Goal: Task Accomplishment & Management: Contribute content

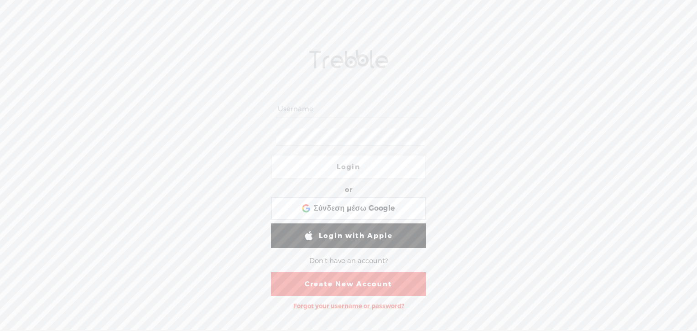
type input "[PERSON_NAME]"
click at [347, 165] on link "Login" at bounding box center [348, 167] width 155 height 25
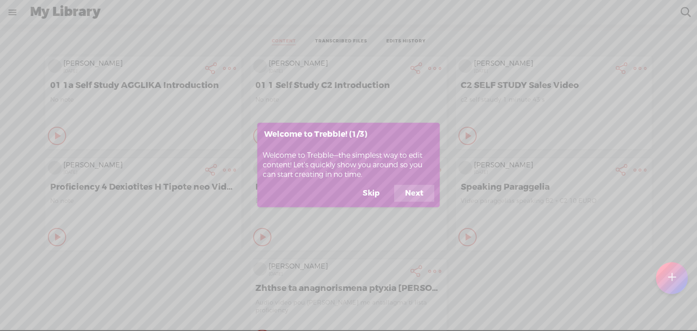
click at [367, 194] on button "Skip" at bounding box center [371, 193] width 39 height 17
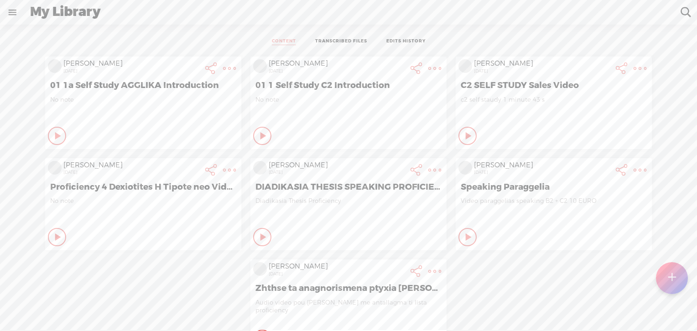
scroll to position [6, 0]
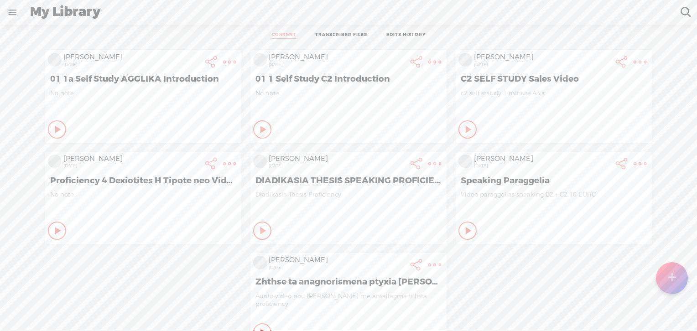
click at [670, 278] on t at bounding box center [672, 278] width 8 height 20
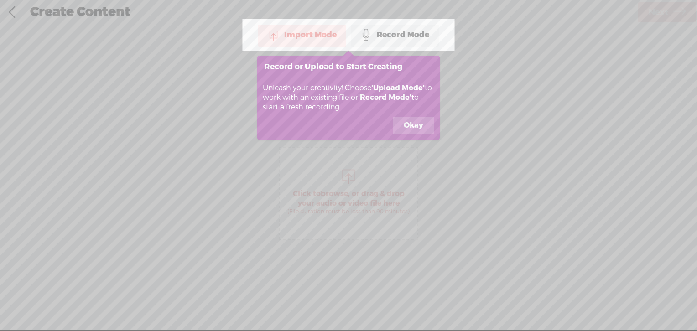
click at [418, 128] on button "Okay" at bounding box center [414, 125] width 42 height 17
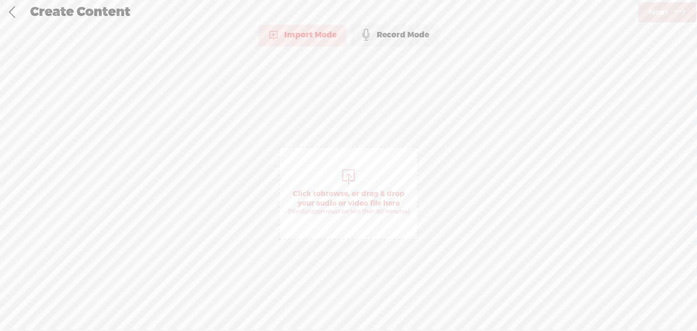
click at [389, 36] on div "Record Mode" at bounding box center [395, 35] width 88 height 23
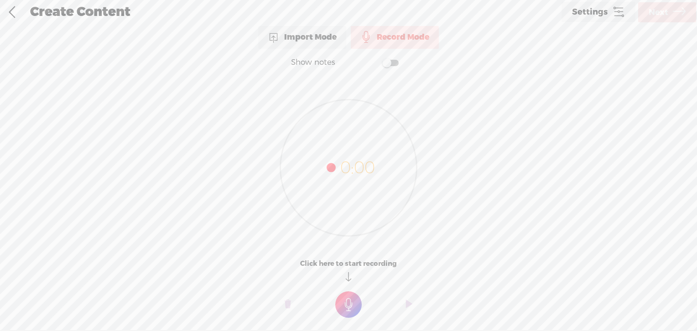
click at [323, 38] on div "Import Mode" at bounding box center [302, 37] width 88 height 23
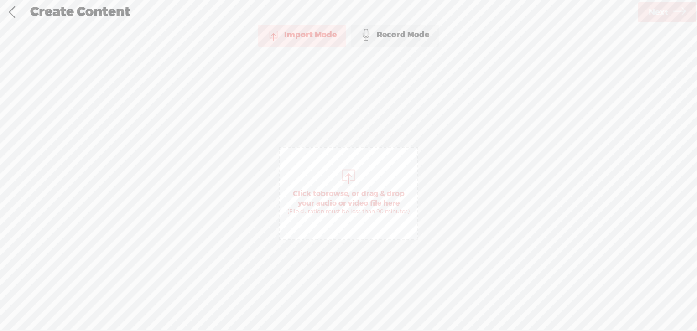
click at [403, 36] on div "Record Mode" at bounding box center [395, 35] width 88 height 23
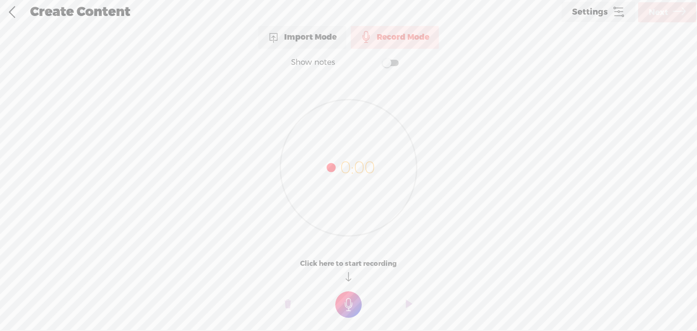
click at [312, 43] on div "Import Mode" at bounding box center [302, 37] width 88 height 23
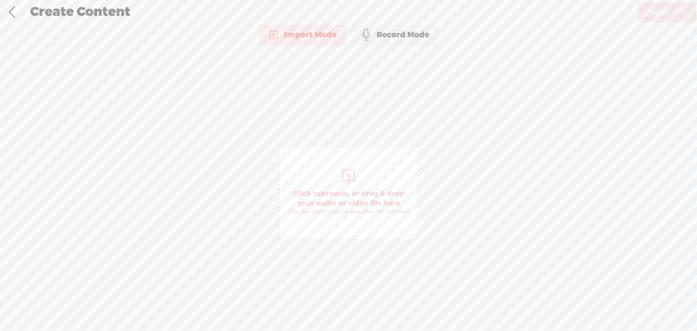
click at [412, 37] on div "Record Mode" at bounding box center [395, 35] width 88 height 23
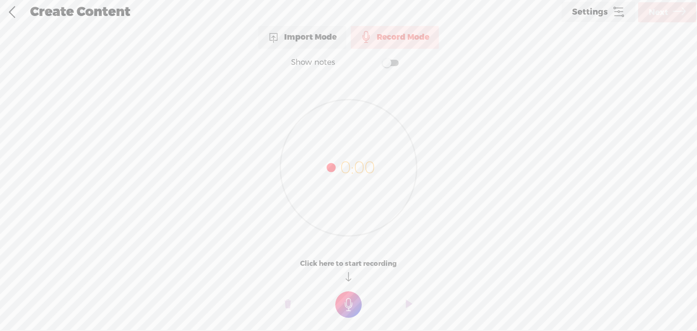
click at [357, 302] on t at bounding box center [348, 304] width 26 height 26
click at [348, 306] on t at bounding box center [348, 311] width 26 height 26
click at [286, 309] on t at bounding box center [288, 310] width 6 height 27
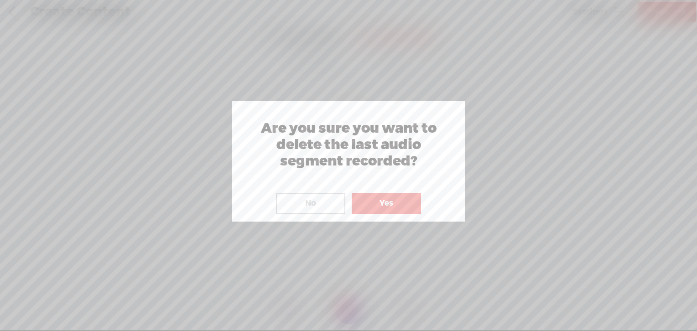
click at [392, 202] on button "Yes" at bounding box center [386, 203] width 69 height 21
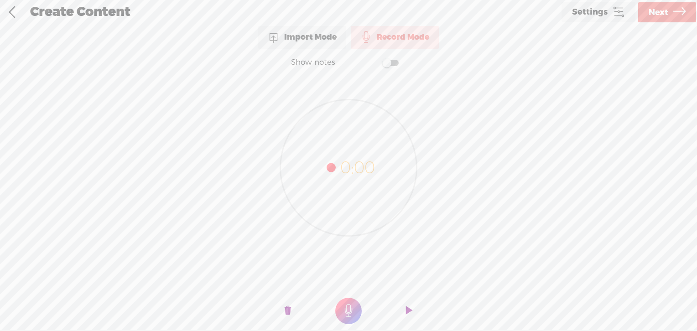
click at [346, 309] on t at bounding box center [348, 311] width 26 height 26
click at [349, 309] on t at bounding box center [348, 311] width 26 height 26
click at [291, 310] on o at bounding box center [288, 310] width 36 height 27
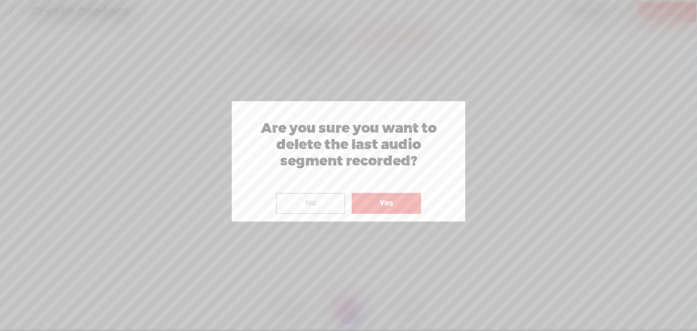
click at [392, 202] on button "Yes" at bounding box center [386, 203] width 69 height 21
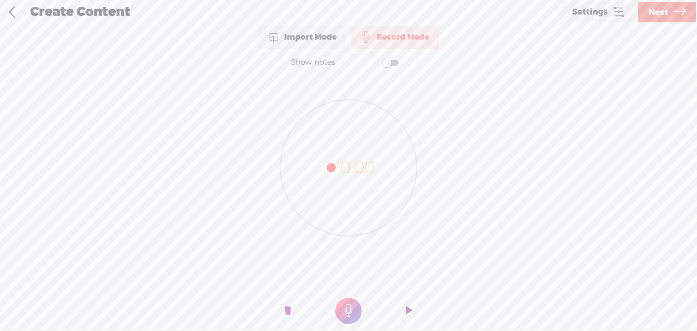
click at [328, 41] on div "Import Mode" at bounding box center [302, 37] width 88 height 23
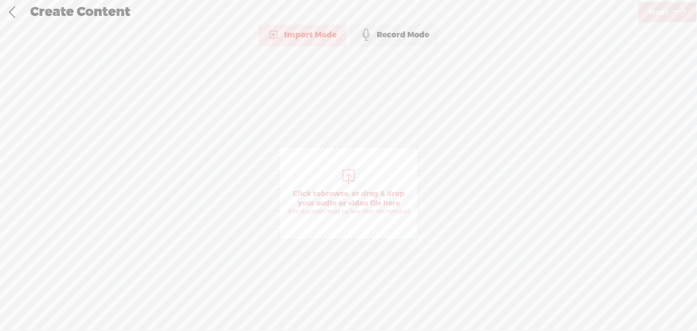
click at [349, 177] on div at bounding box center [348, 175] width 18 height 18
click at [678, 13] on icon at bounding box center [679, 12] width 13 height 23
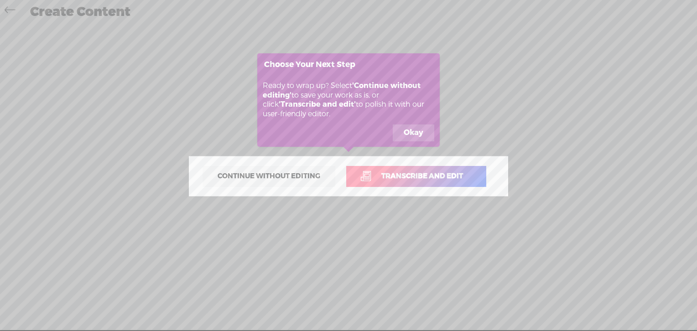
click at [411, 131] on button "Okay" at bounding box center [414, 133] width 42 height 17
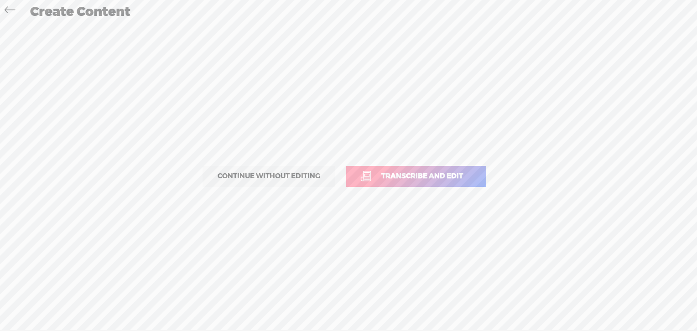
click at [398, 172] on span "Transcribe and edit" at bounding box center [422, 176] width 101 height 10
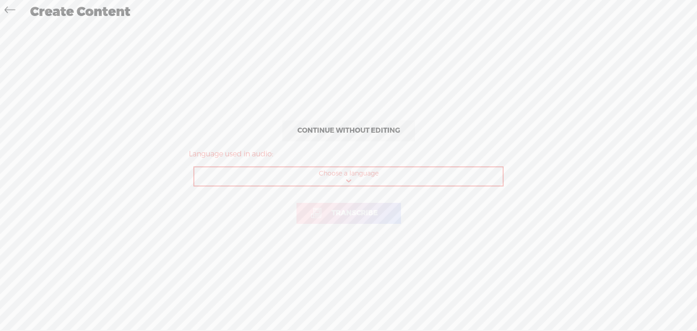
click at [352, 177] on select "Choose a language Afrikaans Albanian Amharic Arabic, Gulf Arabic, Modern Standa…" at bounding box center [348, 176] width 309 height 19
click at [287, 179] on select "Choose a language Afrikaans Albanian Amharic Arabic, Gulf Arabic, Modern Standa…" at bounding box center [348, 176] width 309 height 19
select select "el"
click at [194, 167] on select "Choose a language Afrikaans Albanian Amharic Arabic, Gulf Arabic, Modern Standa…" at bounding box center [348, 176] width 309 height 19
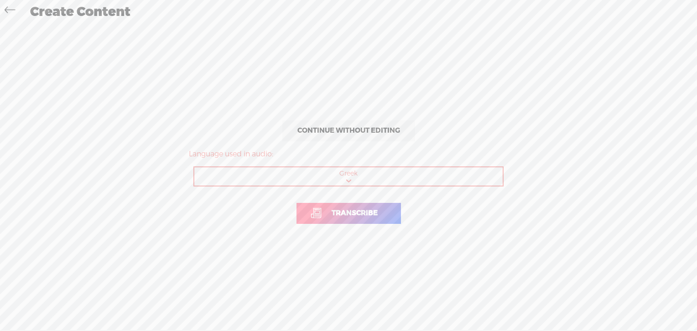
drag, startPoint x: 348, startPoint y: 212, endPoint x: 348, endPoint y: 219, distance: 7.8
click at [349, 212] on span "Transcribe" at bounding box center [354, 213] width 65 height 10
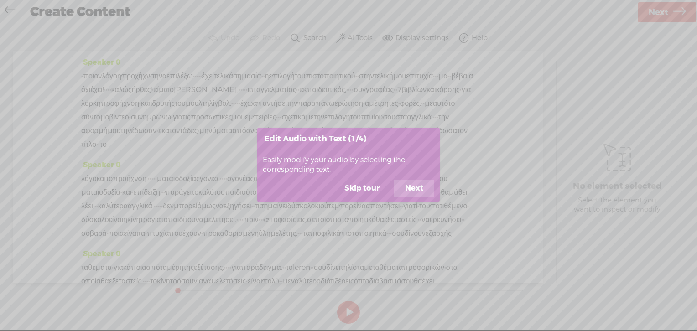
click at [367, 192] on button "Skip tour" at bounding box center [361, 188] width 57 height 17
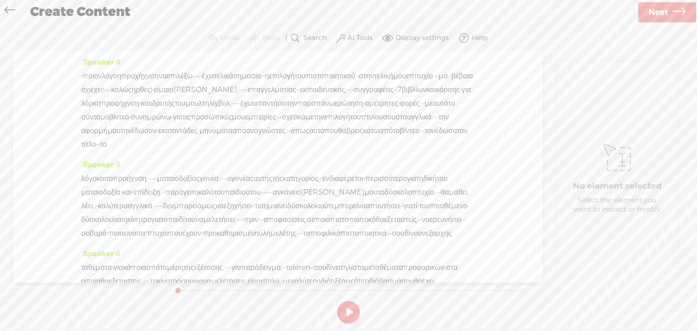
click at [351, 312] on button at bounding box center [348, 312] width 23 height 23
click at [350, 309] on button at bounding box center [348, 312] width 23 height 23
click at [365, 36] on label "AI Tools" at bounding box center [360, 38] width 25 height 9
click at [345, 133] on span at bounding box center [349, 133] width 16 height 6
click at [345, 158] on span at bounding box center [349, 156] width 16 height 6
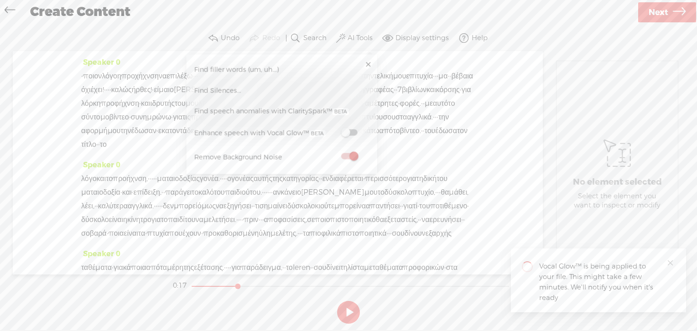
click at [102, 302] on div "Trebble audio editor works best with Google Chrome or Firefox. Please switch yo…" at bounding box center [348, 177] width 679 height 302
click at [350, 310] on button at bounding box center [348, 312] width 23 height 23
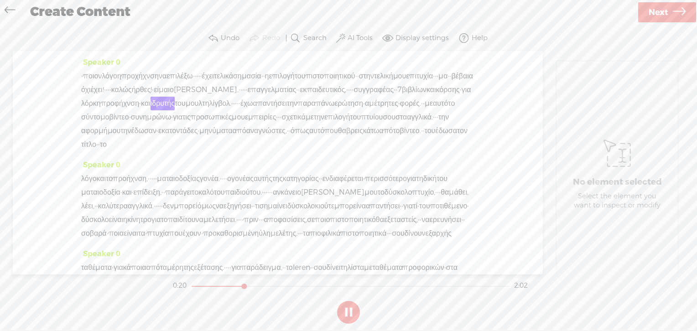
click at [88, 74] on span "ποιον" at bounding box center [92, 76] width 19 height 14
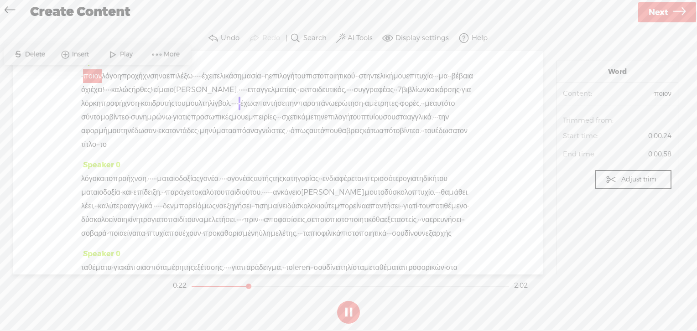
click at [526, 140] on div "Speaker 0 · ποιον λόγο η προχήχνση να επιλέξω · · · · · έχει τελικά σημασία · ·…" at bounding box center [278, 162] width 530 height 223
click at [83, 75] on span "·" at bounding box center [82, 76] width 2 height 14
click at [83, 78] on span "·" at bounding box center [82, 76] width 2 height 14
drag, startPoint x: 350, startPoint y: 312, endPoint x: 339, endPoint y: 310, distance: 11.6
click at [350, 312] on button at bounding box center [348, 312] width 23 height 23
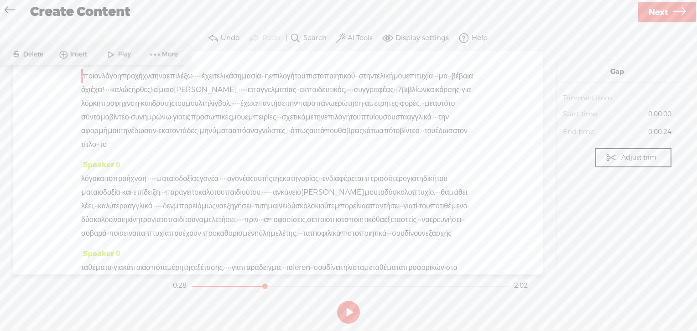
click at [88, 78] on span "ποιον" at bounding box center [92, 76] width 19 height 14
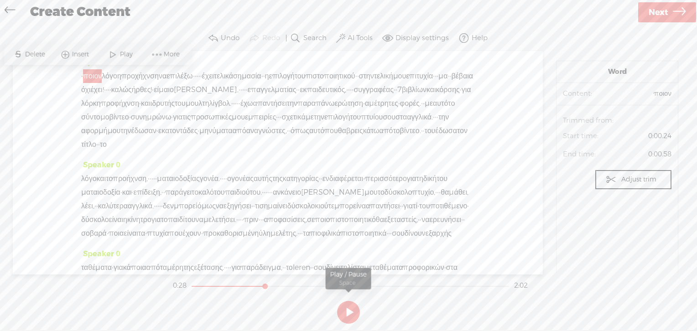
click at [353, 310] on button at bounding box center [348, 312] width 23 height 23
click at [308, 110] on span "παραπάνω" at bounding box center [315, 104] width 37 height 14
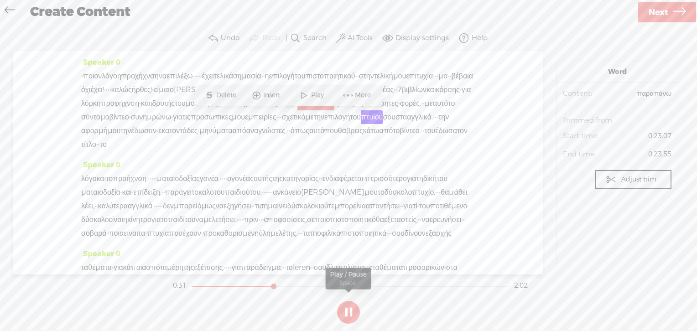
click at [352, 311] on button at bounding box center [348, 312] width 23 height 23
drag, startPoint x: 276, startPoint y: 286, endPoint x: 193, endPoint y: 285, distance: 82.6
click at [193, 285] on div at bounding box center [192, 287] width 21 height 21
click at [351, 313] on button at bounding box center [348, 312] width 23 height 23
click at [334, 110] on span "ερώτηση" at bounding box center [348, 104] width 29 height 14
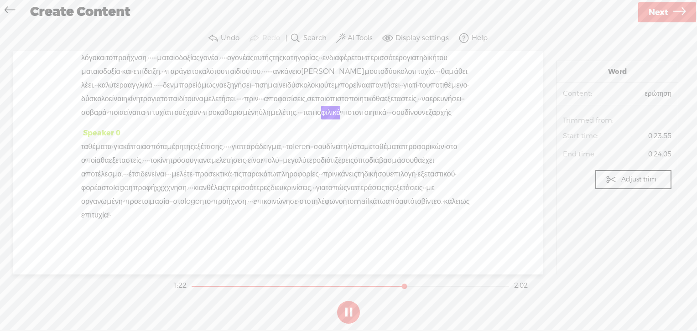
scroll to position [176, 0]
click at [662, 10] on span "Next" at bounding box center [659, 12] width 20 height 23
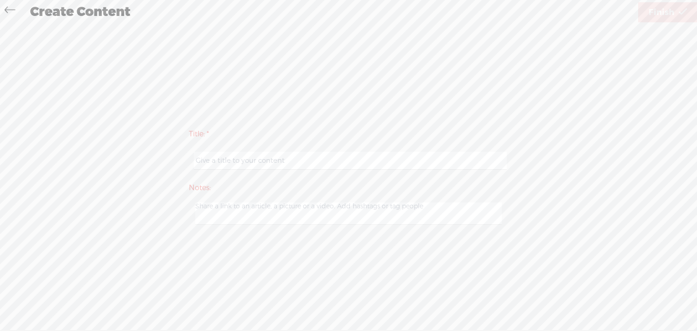
click at [344, 163] on input "text" at bounding box center [350, 161] width 312 height 18
type input "Lower Proficiency MATAIODOXIAS"
click at [343, 208] on textarea at bounding box center [348, 213] width 306 height 22
click at [380, 209] on textarea at bounding box center [348, 213] width 306 height 22
type textarea "B"
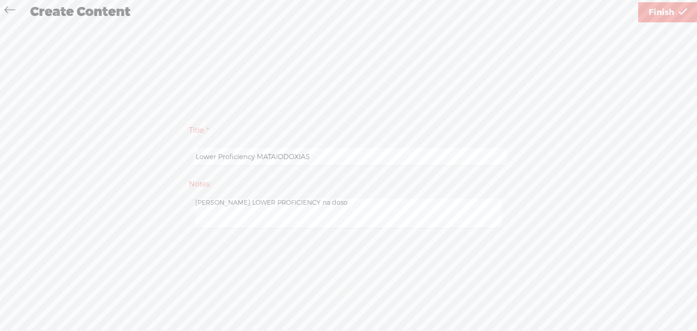
type textarea "[PERSON_NAME] LOWER PROFICIENCY na doso"
click at [674, 12] on link "Finish" at bounding box center [667, 12] width 59 height 20
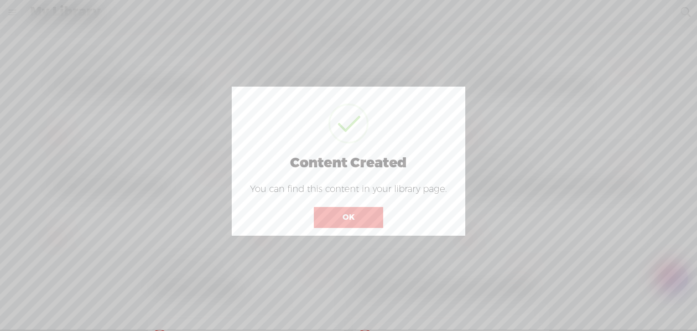
click at [359, 221] on button "OK" at bounding box center [348, 217] width 69 height 21
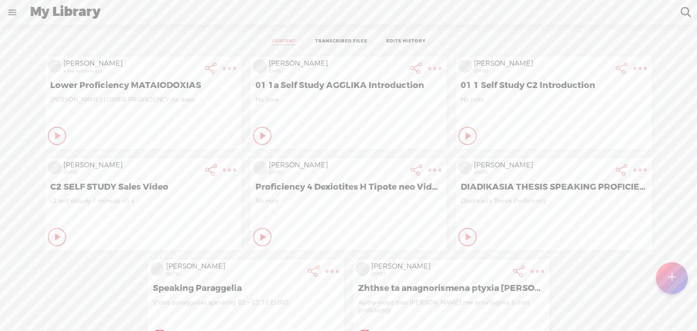
click at [54, 135] on icon at bounding box center [58, 135] width 9 height 9
click at [53, 135] on icon at bounding box center [57, 135] width 9 height 9
click at [223, 67] on t at bounding box center [229, 68] width 13 height 13
click at [176, 161] on link "Download Audio" at bounding box center [173, 161] width 103 height 21
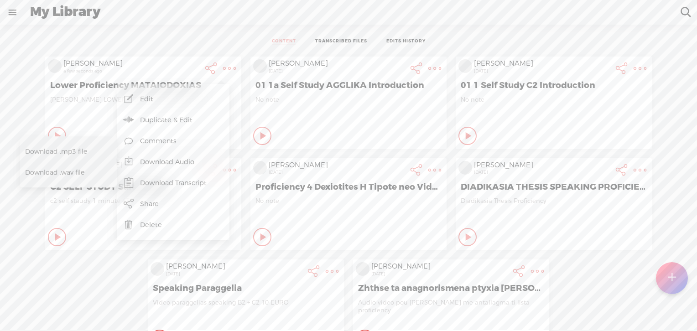
click at [80, 150] on span "Download .mp3 file" at bounding box center [65, 151] width 80 height 21
